Goal: Task Accomplishment & Management: Use online tool/utility

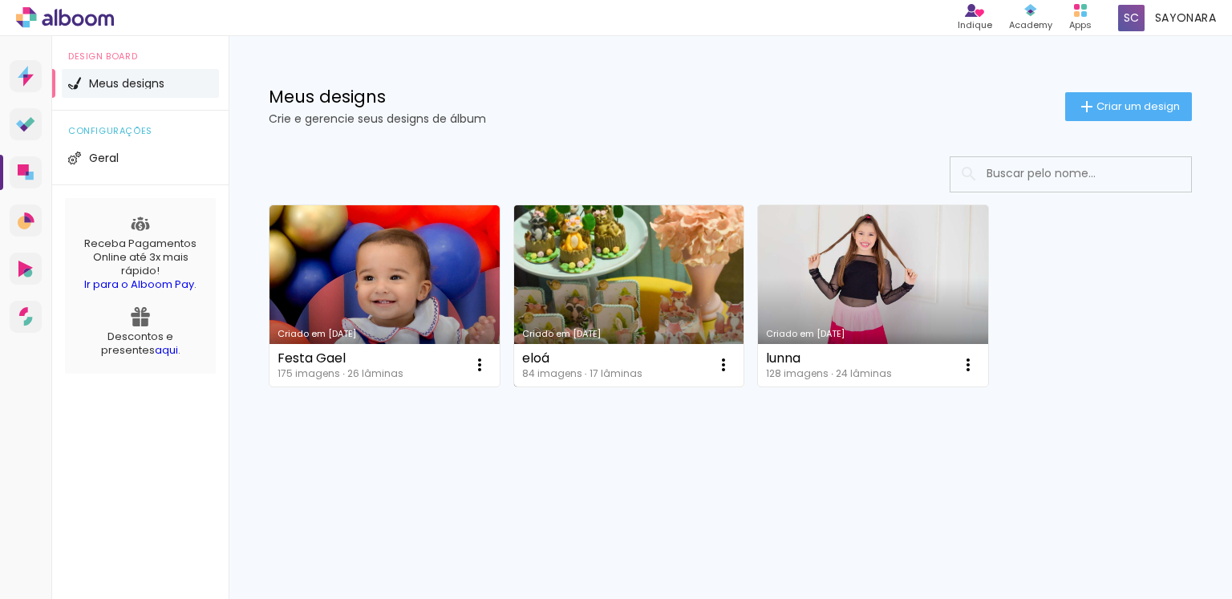
click at [583, 277] on link "Criado em [DATE]" at bounding box center [629, 295] width 230 height 181
